Goal: Task Accomplishment & Management: Use online tool/utility

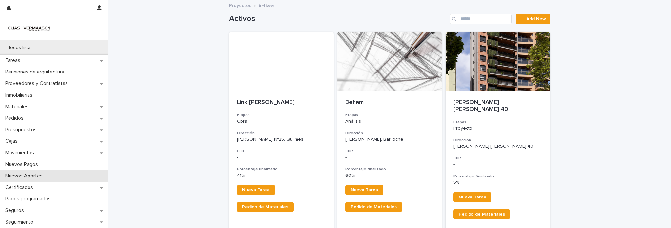
scroll to position [131, 0]
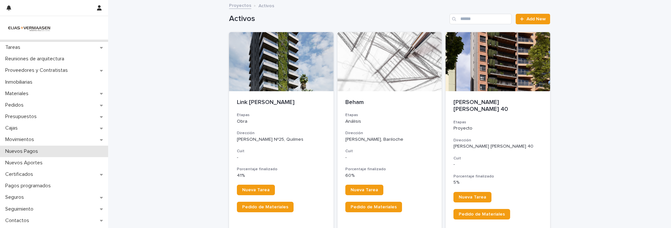
click at [50, 150] on div "Nuevos Pagos" at bounding box center [54, 150] width 108 height 11
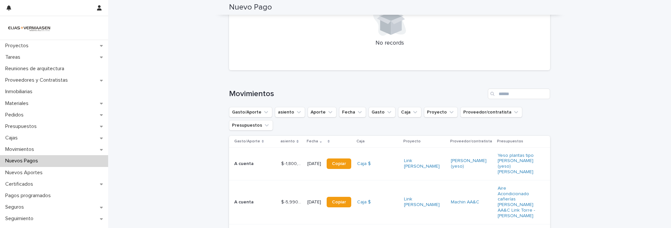
scroll to position [426, 0]
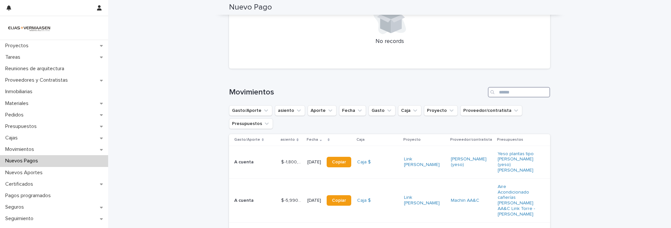
click at [509, 87] on input "Search" at bounding box center [519, 92] width 62 height 10
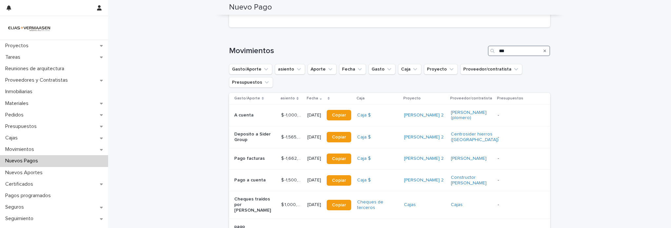
scroll to position [500, 0]
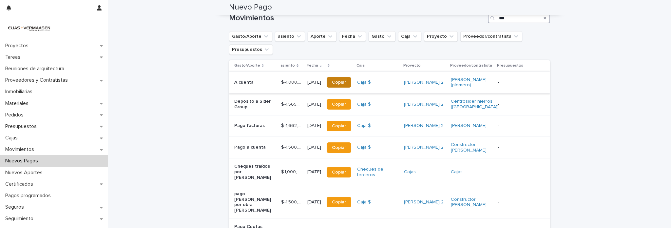
type input "***"
click at [346, 80] on span "Copiar" at bounding box center [339, 82] width 14 height 5
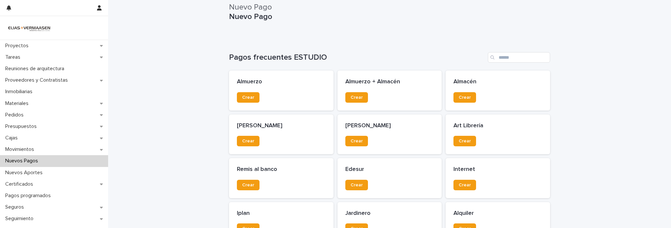
scroll to position [0, 0]
